Goal: Navigation & Orientation: Find specific page/section

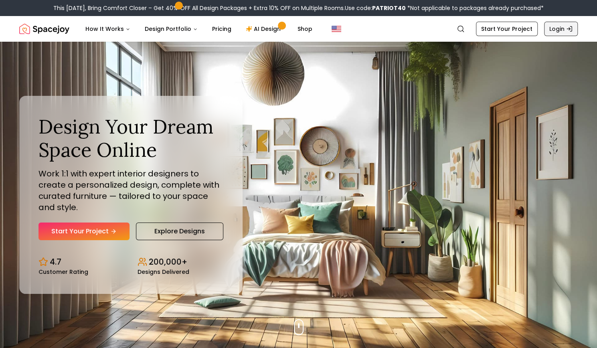
click at [555, 30] on link "Login" at bounding box center [561, 29] width 34 height 14
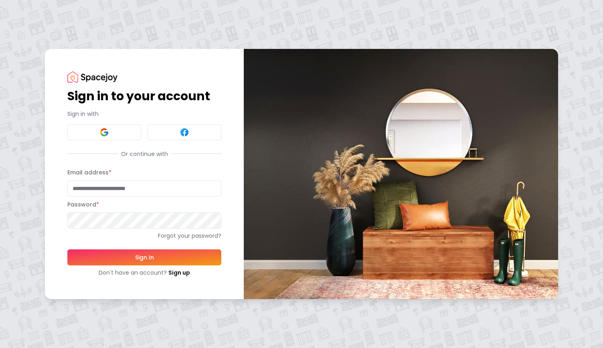
click at [137, 187] on input "Email address *" at bounding box center [144, 188] width 154 height 16
type input "**********"
click at [67, 249] on button "Sign In" at bounding box center [144, 257] width 154 height 16
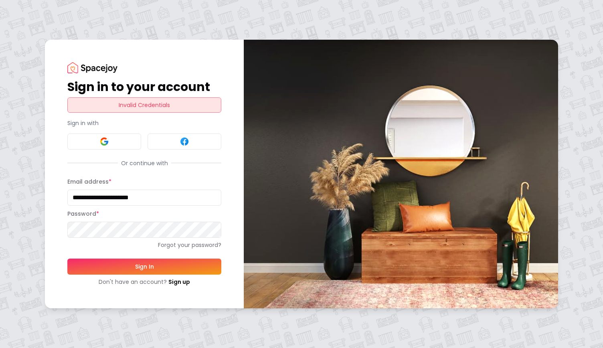
click at [67, 259] on button "Sign In" at bounding box center [144, 267] width 154 height 16
click at [196, 244] on link "Forgot your password?" at bounding box center [144, 245] width 154 height 8
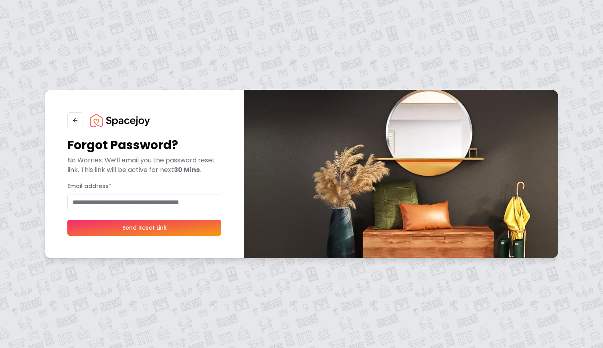
click at [166, 207] on input "Email address *" at bounding box center [144, 202] width 154 height 16
type input "**********"
click at [169, 231] on button "Send Reset Link" at bounding box center [144, 228] width 154 height 16
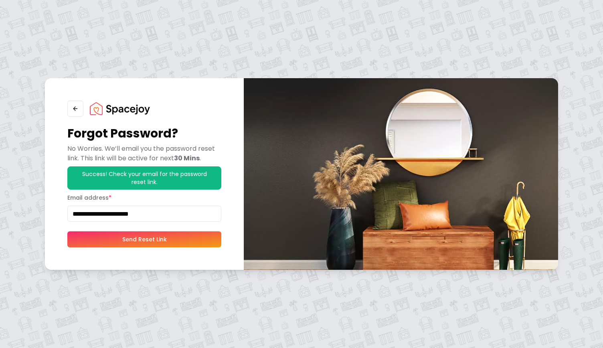
click at [167, 236] on button "Send Reset Link" at bounding box center [144, 239] width 154 height 16
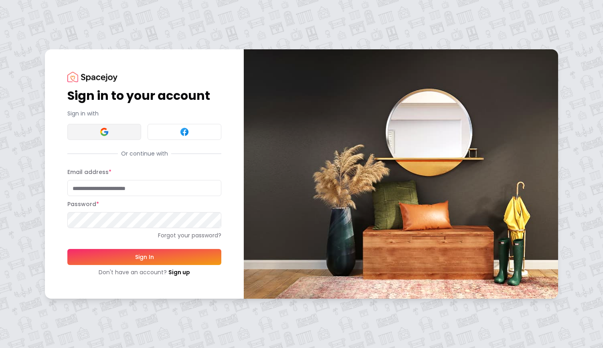
click at [102, 131] on img at bounding box center [104, 132] width 10 height 10
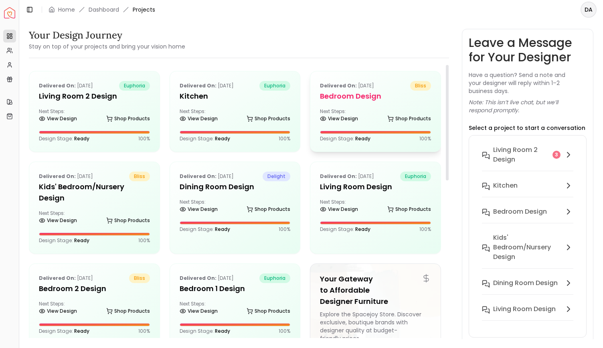
click at [406, 97] on h5 "Bedroom Design" at bounding box center [375, 96] width 111 height 11
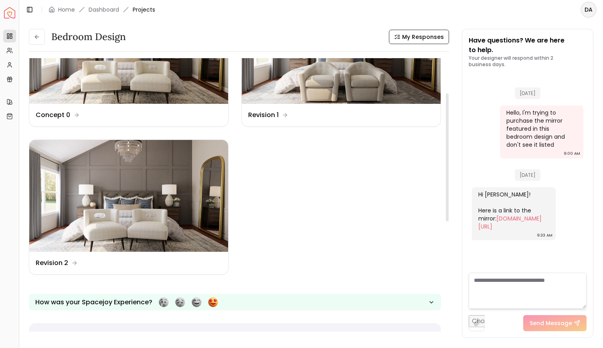
scroll to position [76, 0]
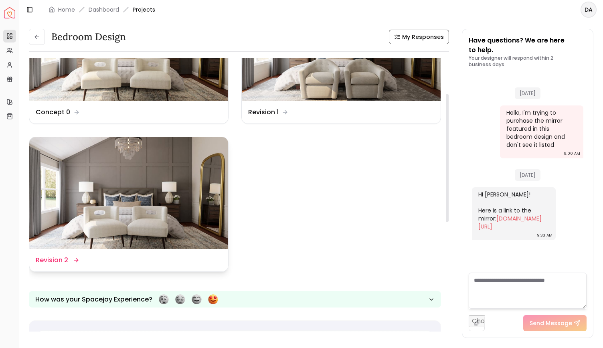
click at [173, 197] on img at bounding box center [128, 193] width 199 height 112
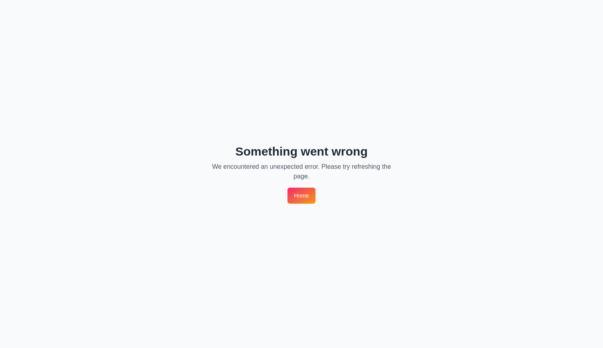
click at [300, 204] on div "Something went wrong We encountered an unexpected error. Please try refreshing …" at bounding box center [301, 174] width 603 height 348
click at [300, 198] on link "Home" at bounding box center [301, 196] width 28 height 16
click at [296, 197] on link "Home" at bounding box center [301, 196] width 28 height 16
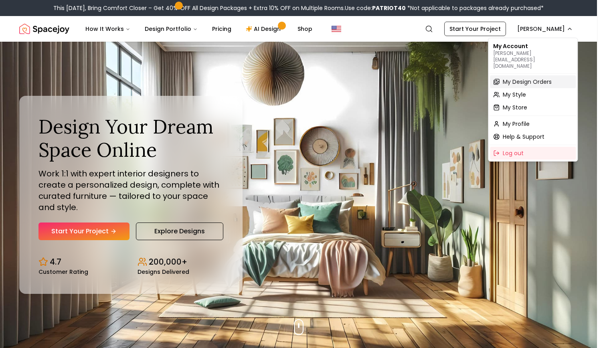
click at [528, 78] on span "My Design Orders" at bounding box center [527, 82] width 49 height 8
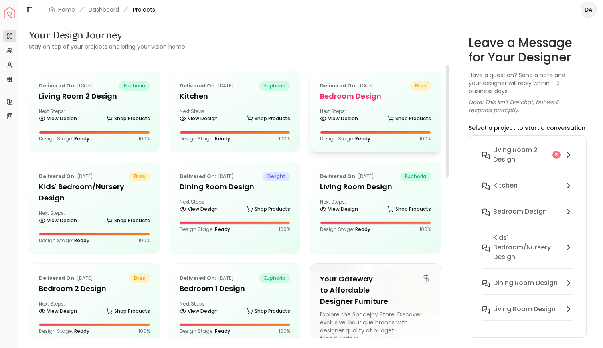
click at [402, 89] on div "Delivered on: Aug 21, 2022 bliss" at bounding box center [375, 86] width 111 height 10
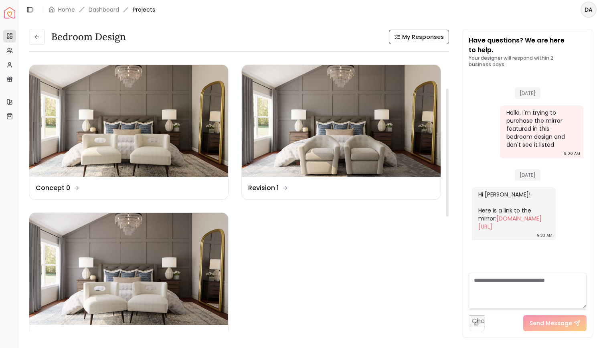
scroll to position [64, 0]
